Goal: Task Accomplishment & Management: Use online tool/utility

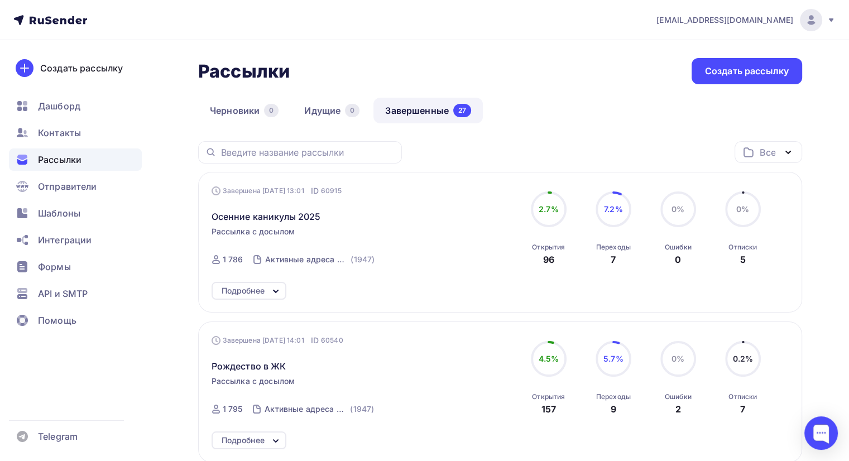
click at [419, 106] on link "Завершенные 27" at bounding box center [428, 111] width 109 height 26
click at [52, 214] on span "Шаблоны" at bounding box center [59, 213] width 42 height 13
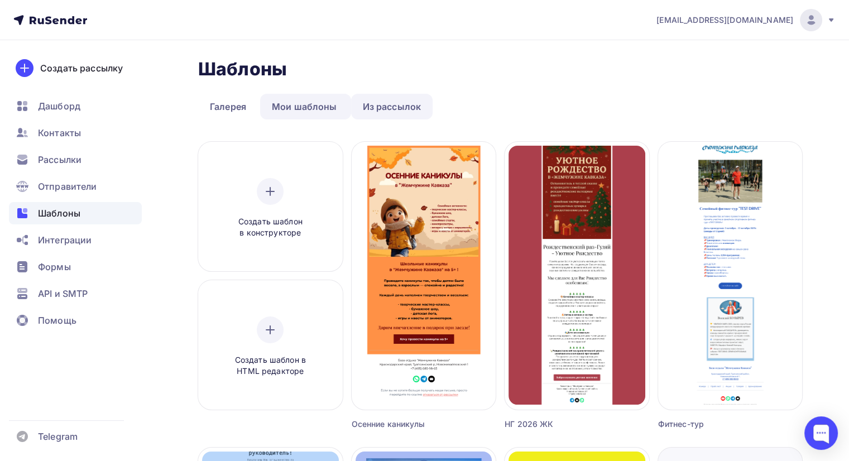
click at [375, 106] on link "Из рассылок" at bounding box center [392, 107] width 82 height 26
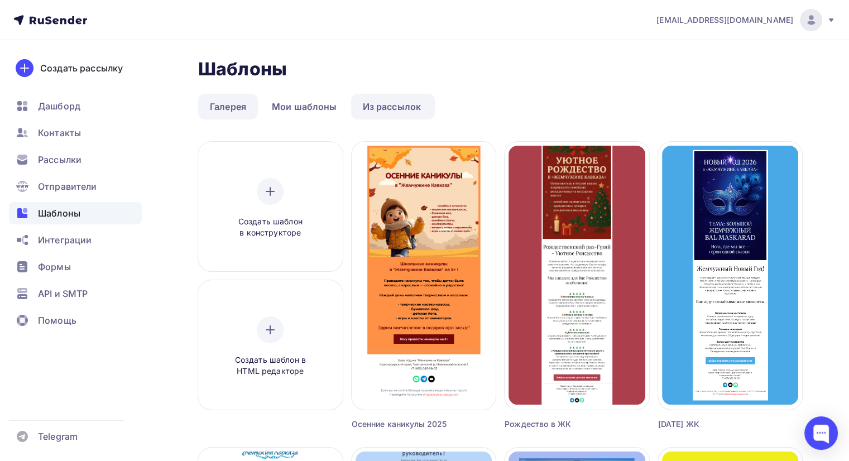
click at [242, 107] on link "Галерея" at bounding box center [228, 107] width 60 height 26
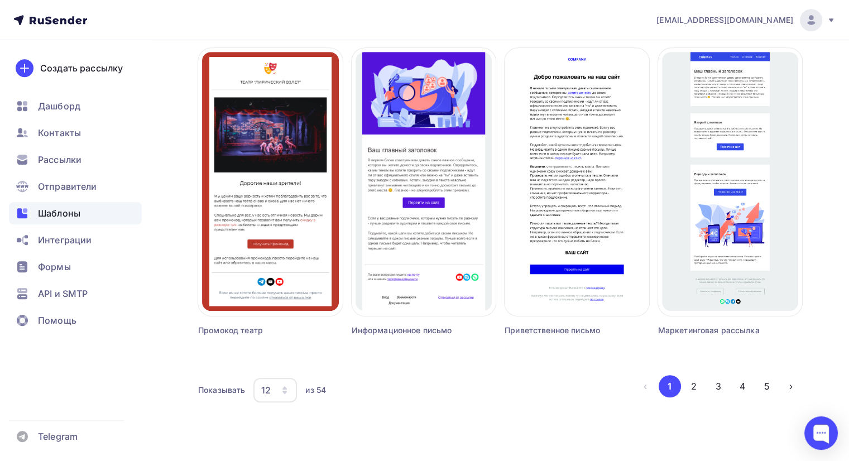
scroll to position [706, 0]
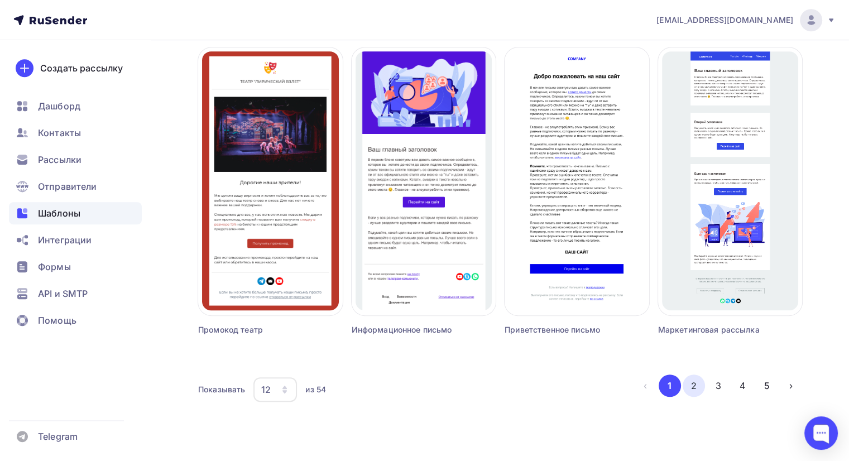
click at [694, 394] on button "2" at bounding box center [694, 386] width 22 height 22
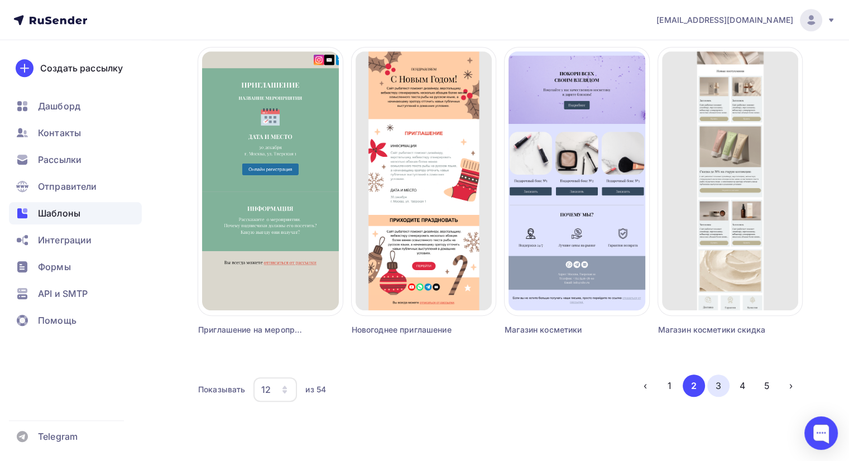
click at [723, 386] on button "3" at bounding box center [719, 386] width 22 height 22
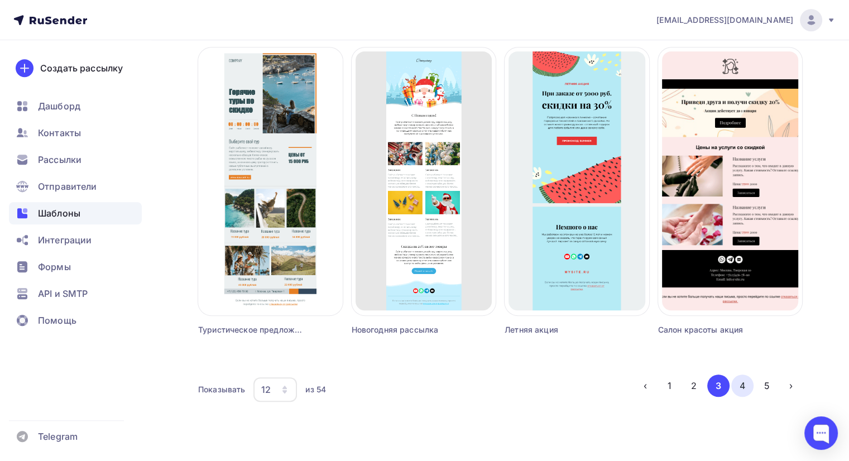
click at [749, 385] on button "4" at bounding box center [743, 386] width 22 height 22
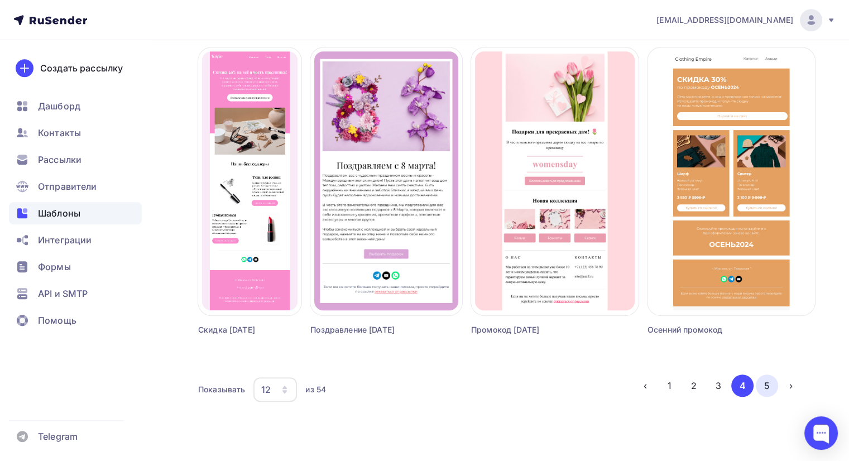
click at [770, 387] on button "5" at bounding box center [767, 386] width 22 height 22
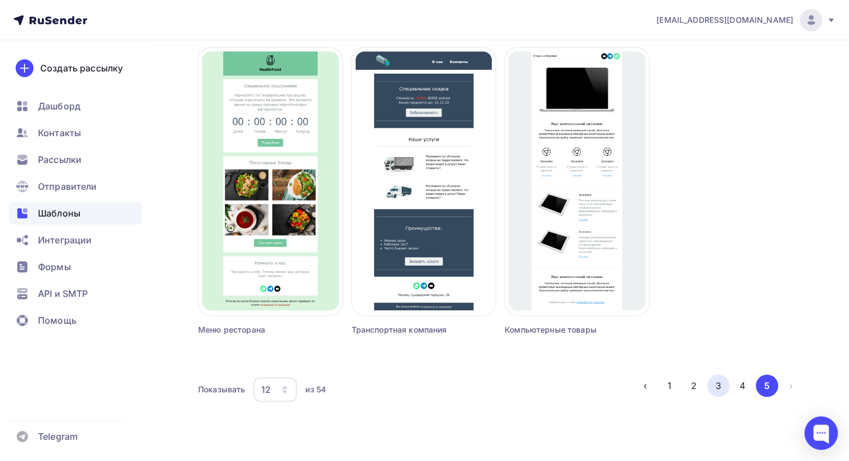
click at [720, 388] on button "3" at bounding box center [719, 386] width 22 height 22
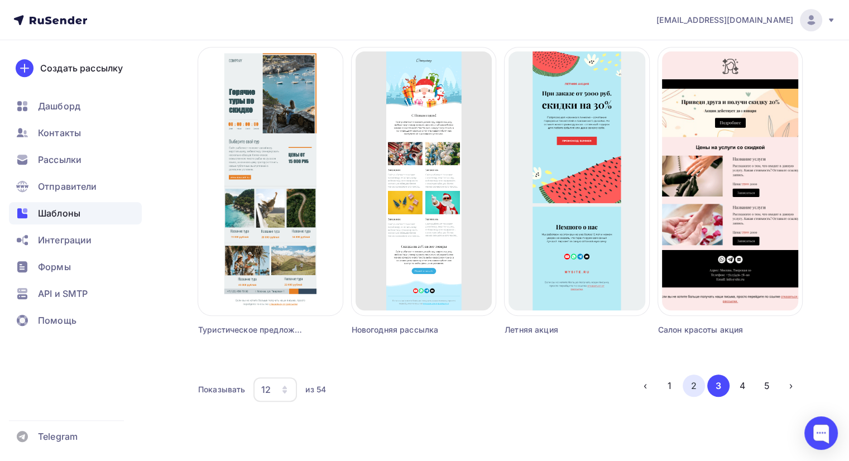
click at [695, 391] on button "2" at bounding box center [694, 386] width 22 height 22
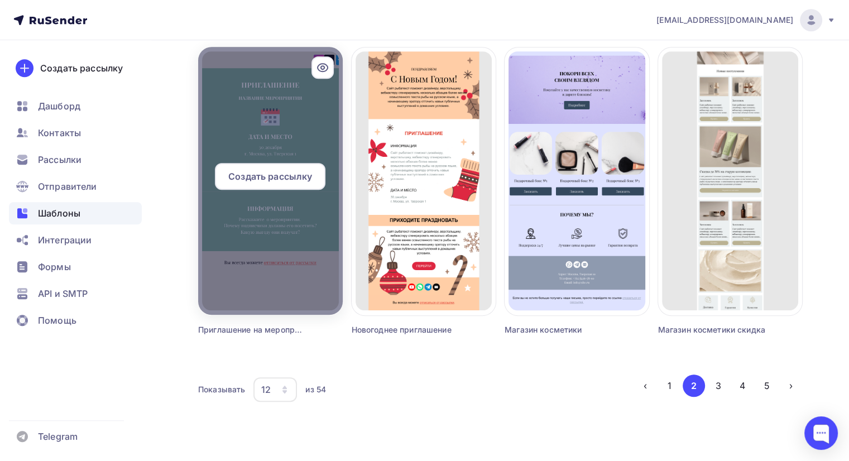
click at [254, 177] on span "Создать рассылку" at bounding box center [270, 176] width 84 height 13
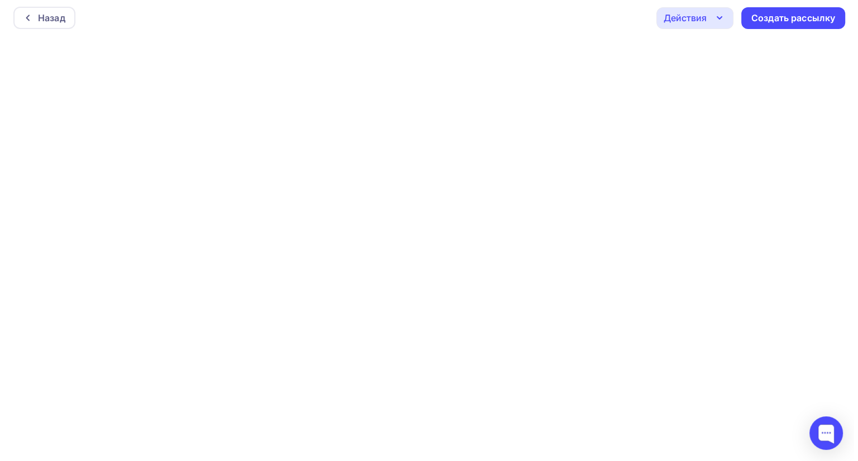
scroll to position [2, 0]
click at [41, 13] on div "Назад" at bounding box center [47, 17] width 27 height 13
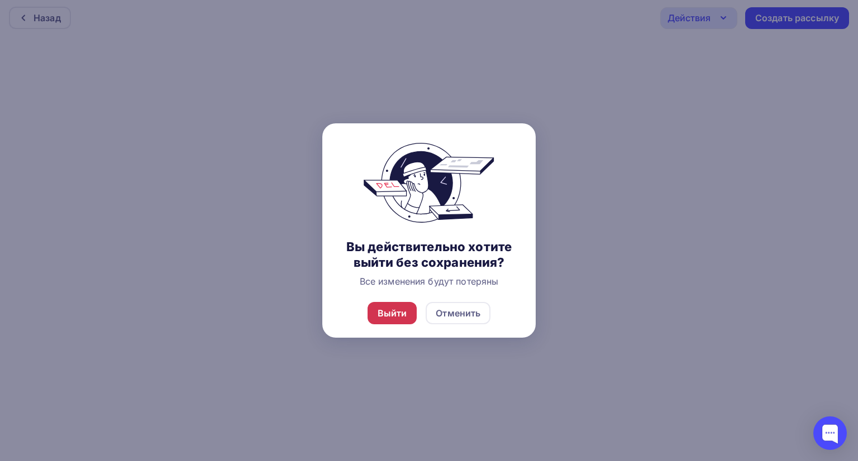
click at [386, 312] on div "Выйти" at bounding box center [393, 313] width 30 height 13
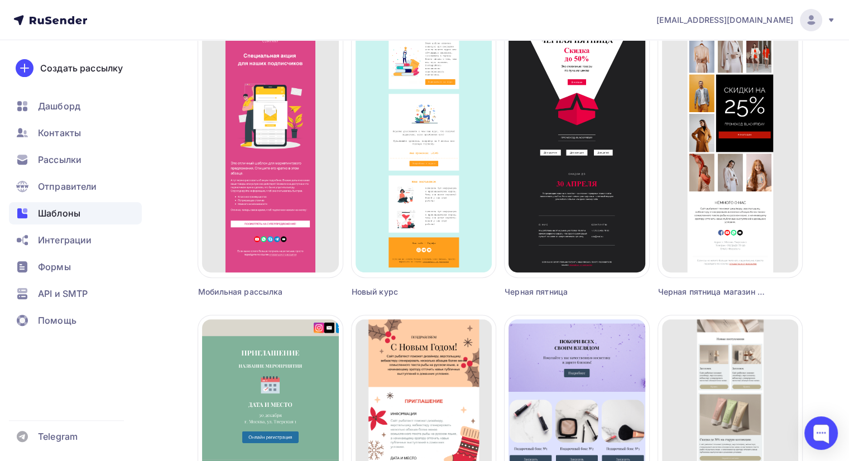
scroll to position [706, 0]
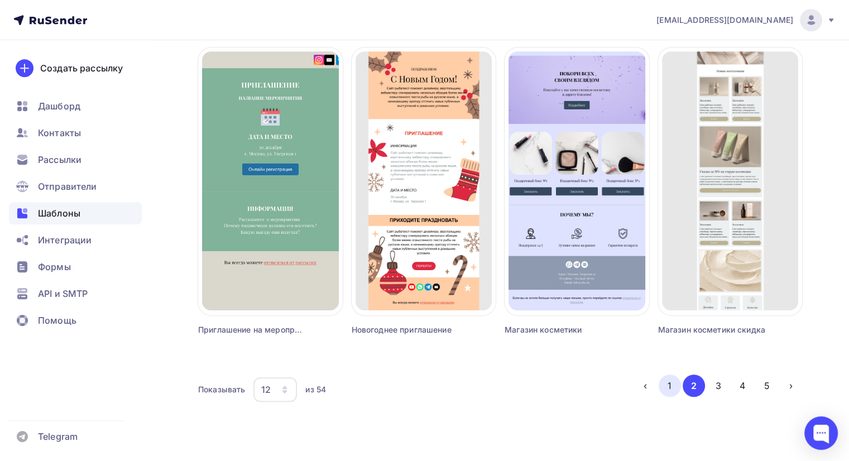
click at [672, 389] on button "1" at bounding box center [670, 386] width 22 height 22
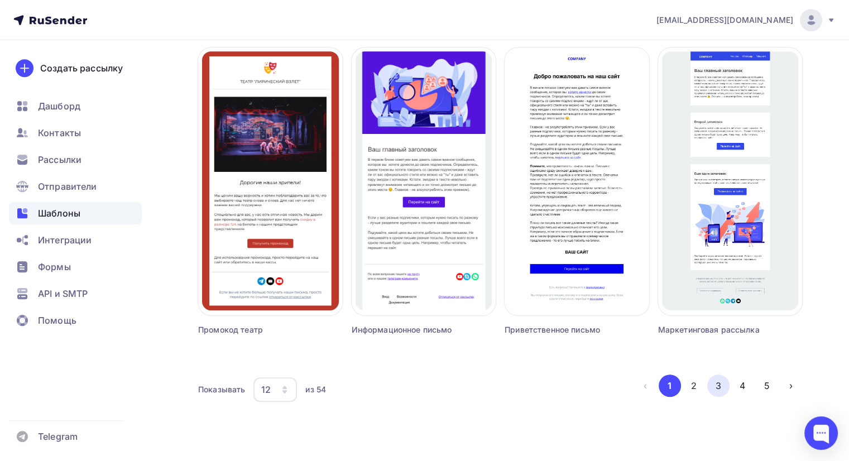
click at [717, 387] on button "3" at bounding box center [719, 386] width 22 height 22
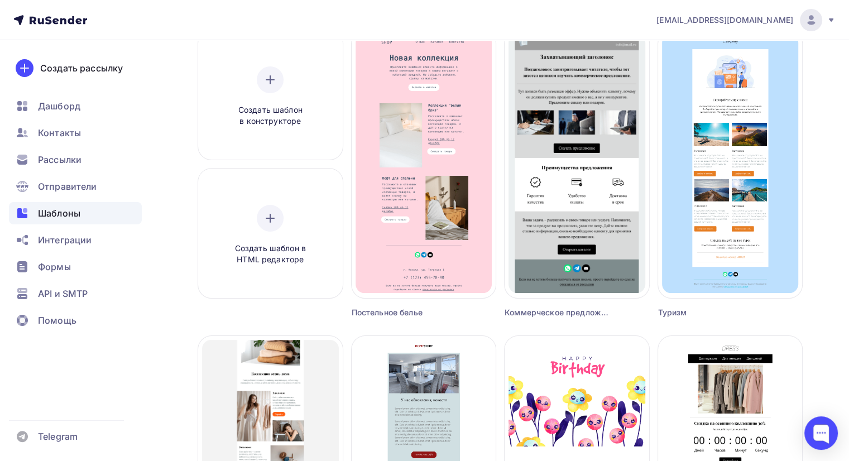
scroll to position [92, 0]
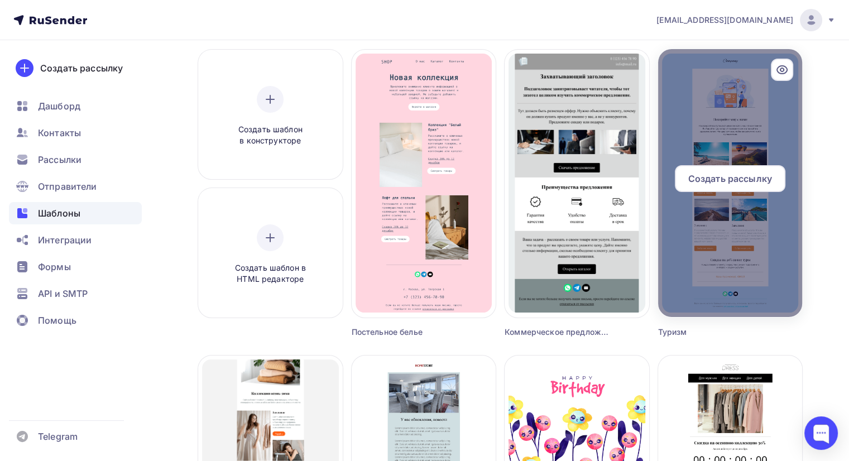
click at [732, 175] on span "Создать рассылку" at bounding box center [731, 178] width 84 height 13
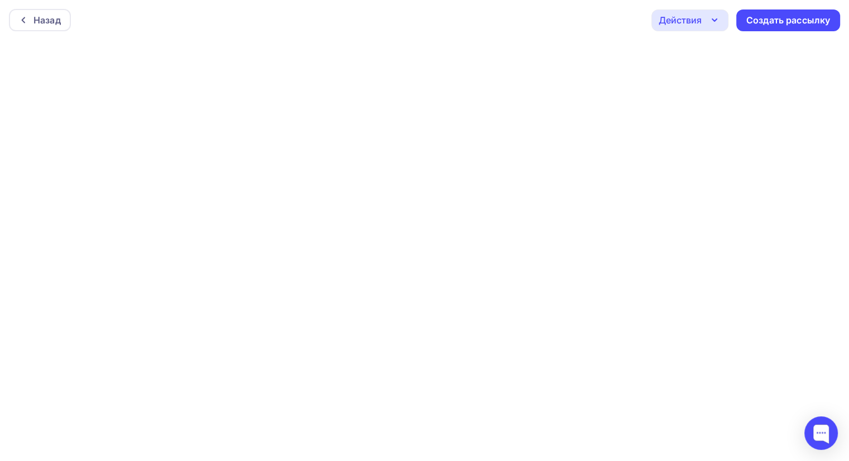
scroll to position [2, 0]
click at [701, 24] on div "Действия" at bounding box center [690, 18] width 77 height 22
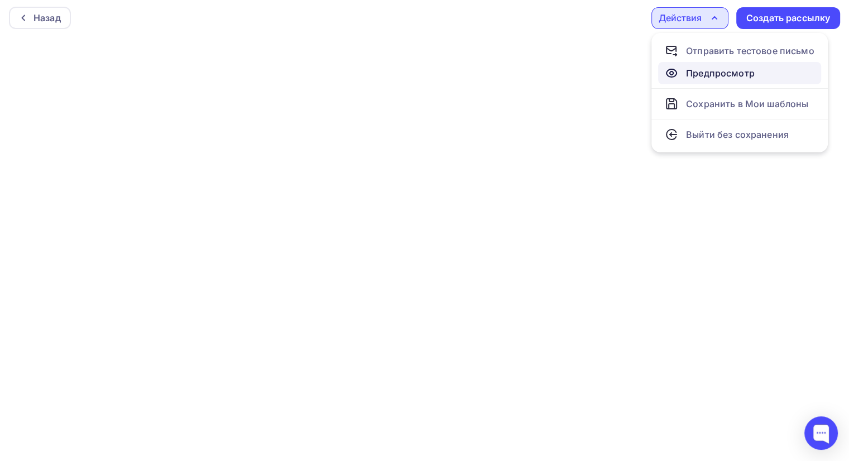
click at [722, 74] on div "Предпросмотр" at bounding box center [720, 72] width 69 height 13
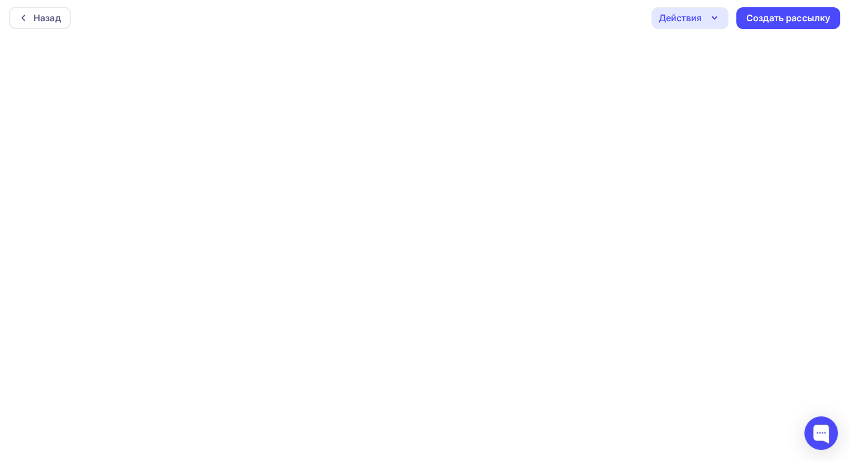
scroll to position [0, 0]
click at [711, 22] on icon "button" at bounding box center [714, 19] width 13 height 13
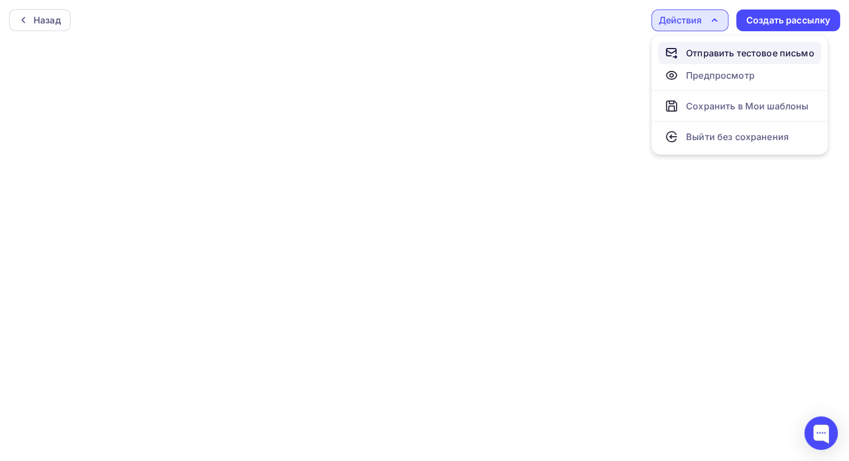
click at [723, 52] on div "Отправить тестовое письмо" at bounding box center [750, 52] width 128 height 13
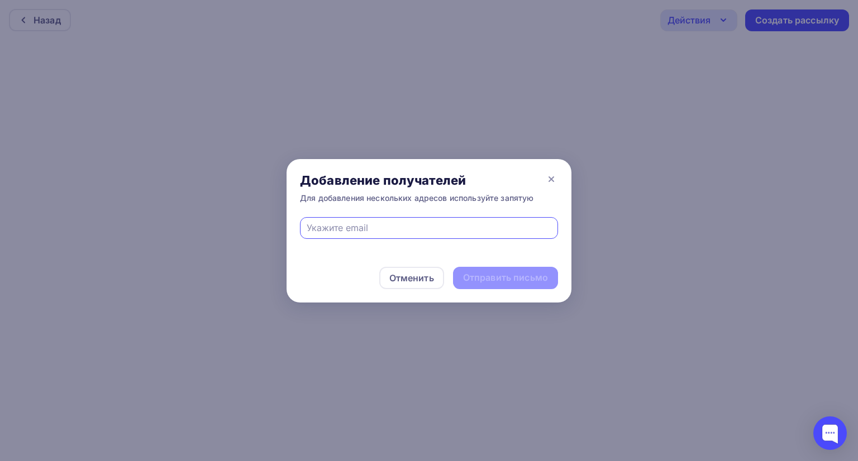
click at [369, 224] on input "text" at bounding box center [429, 227] width 245 height 13
type input "[EMAIL_ADDRESS][DOMAIN_NAME]"
drag, startPoint x: 410, startPoint y: 235, endPoint x: 315, endPoint y: 231, distance: 95.6
click at [289, 239] on div "[EMAIL_ADDRESS][DOMAIN_NAME]" at bounding box center [428, 235] width 285 height 36
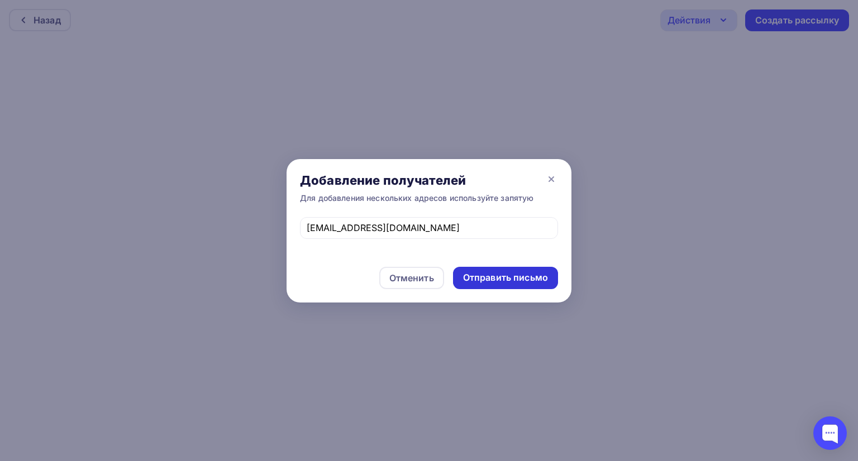
click at [512, 283] on div "Отправить письмо" at bounding box center [505, 277] width 85 height 13
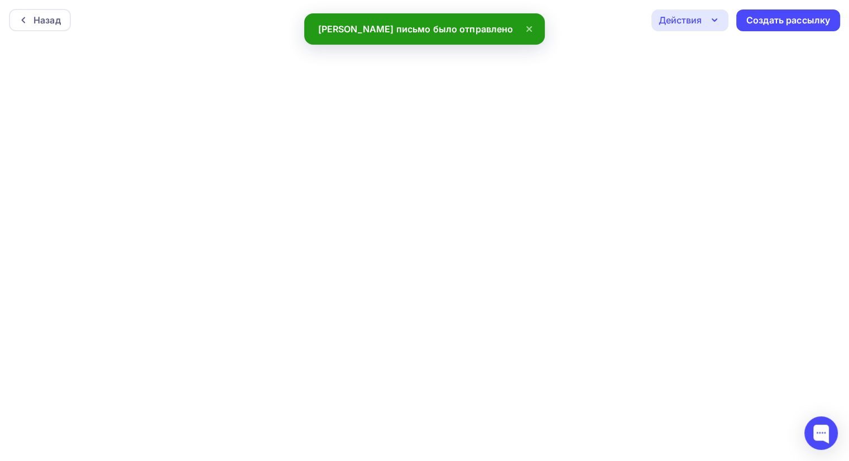
click at [716, 17] on icon "button" at bounding box center [714, 19] width 13 height 13
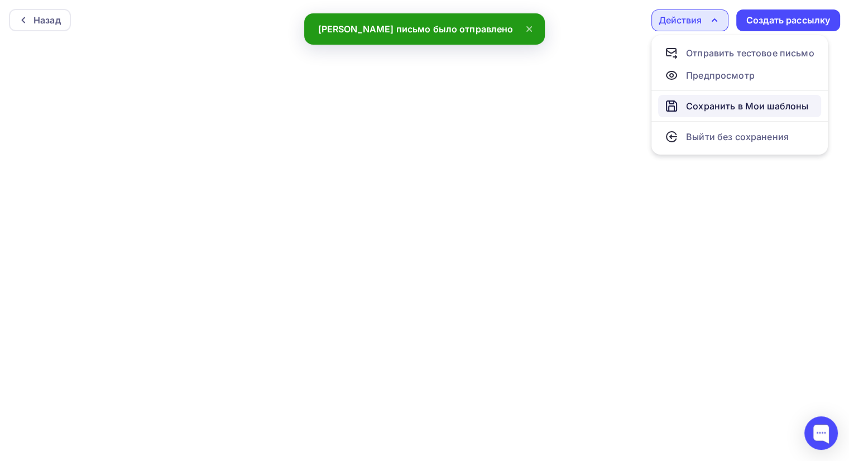
click at [749, 108] on div "Сохранить в Мои шаблоны" at bounding box center [747, 105] width 122 height 13
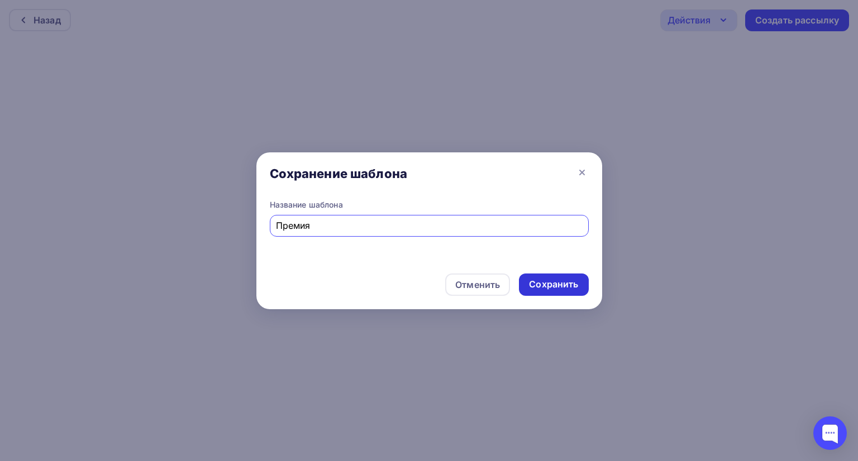
type input "Премия"
click at [561, 284] on div "Сохранить" at bounding box center [553, 284] width 49 height 13
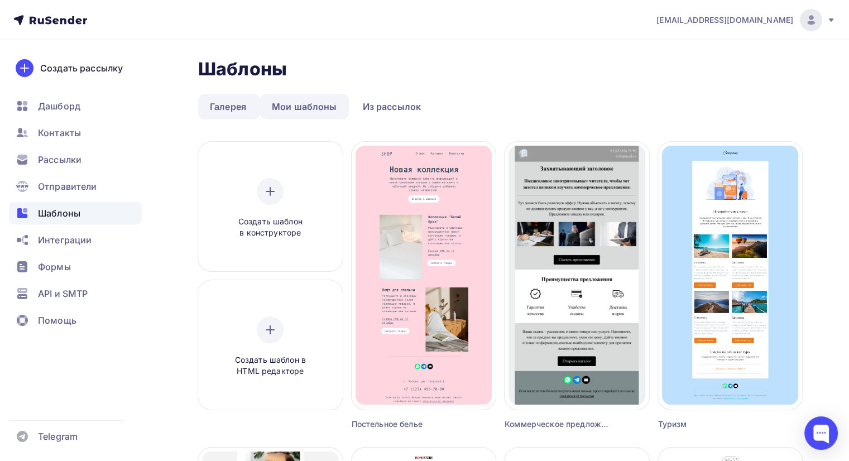
click at [323, 103] on link "Мои шаблоны" at bounding box center [304, 107] width 89 height 26
